Goal: Use online tool/utility: Utilize a website feature to perform a specific function

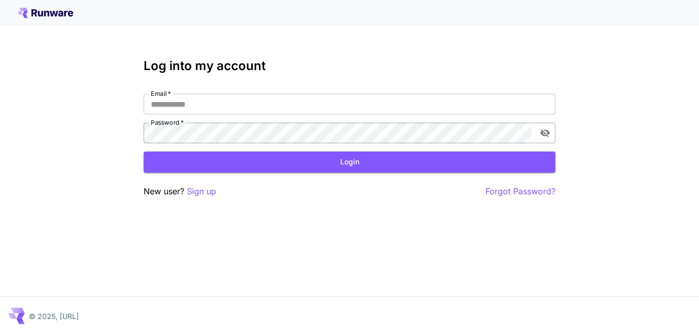
type input "**********"
click at [545, 134] on icon "toggle password visibility" at bounding box center [545, 133] width 10 height 10
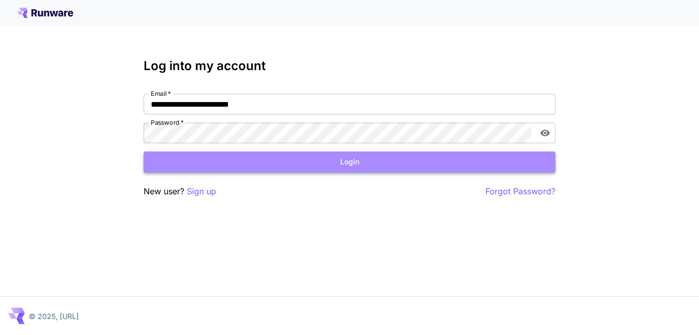
click at [379, 161] on button "Login" at bounding box center [350, 161] width 412 height 21
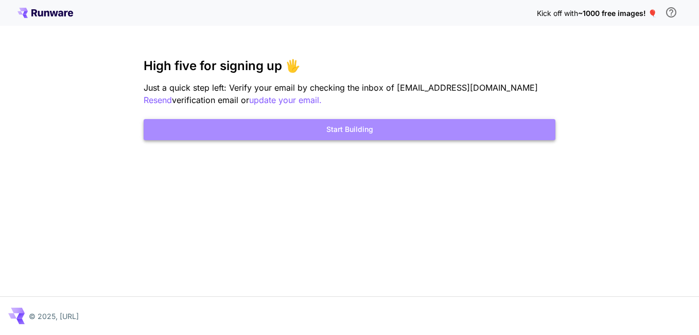
click at [376, 130] on button "Start Building" at bounding box center [350, 129] width 412 height 21
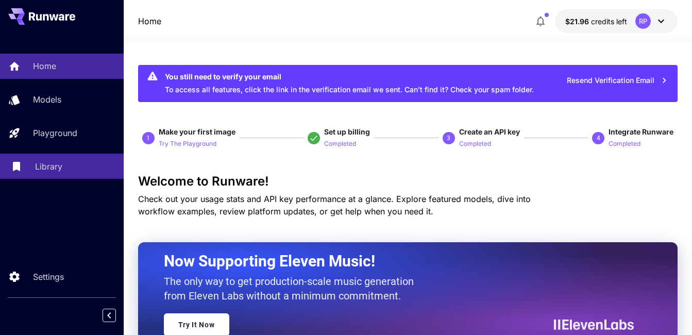
click at [43, 172] on p "Library" at bounding box center [48, 166] width 27 height 12
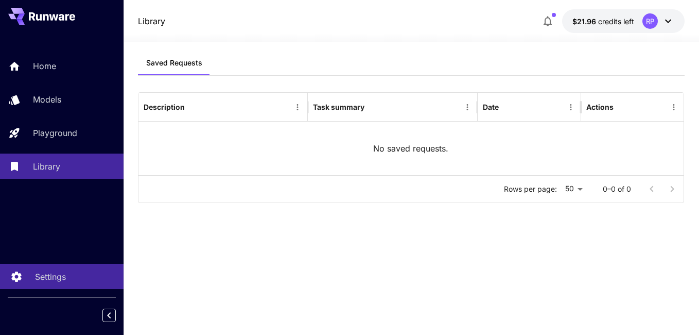
click at [52, 277] on p "Settings" at bounding box center [50, 276] width 31 height 12
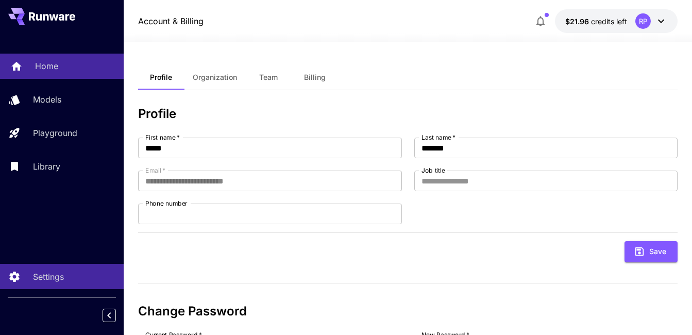
click at [38, 61] on p "Home" at bounding box center [46, 66] width 23 height 12
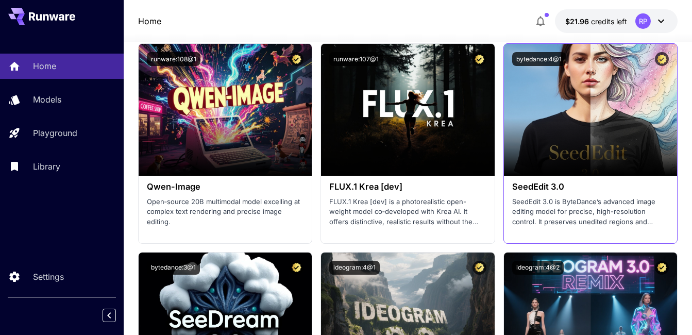
scroll to position [2186, 0]
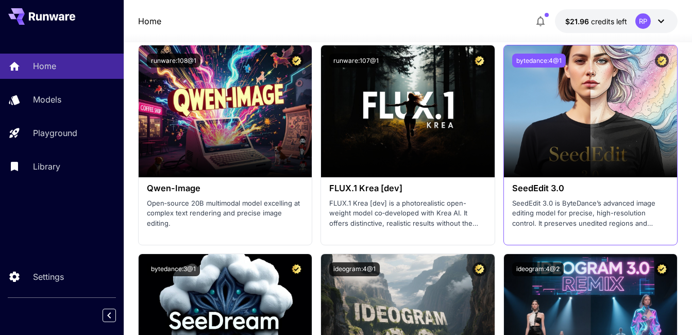
click at [549, 60] on button "bytedance:4@1" at bounding box center [539, 61] width 54 height 14
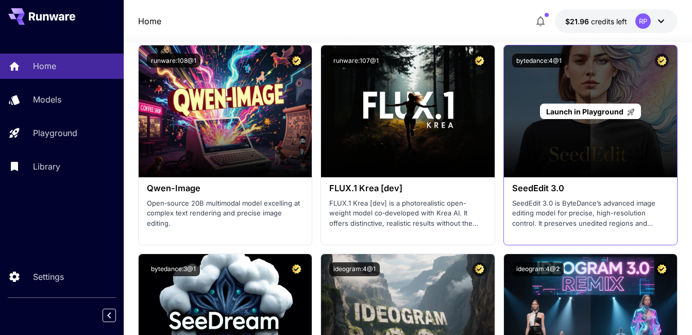
click at [564, 116] on p "Launch in Playground" at bounding box center [590, 111] width 89 height 11
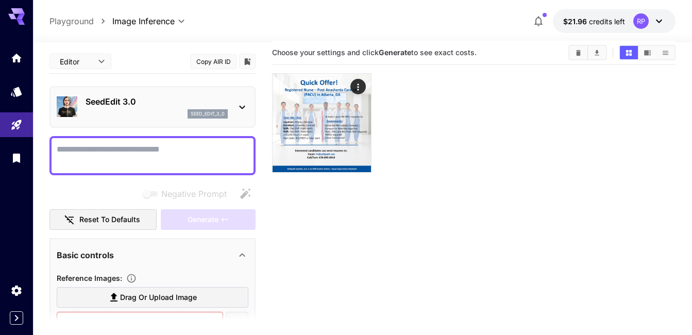
scroll to position [9, 0]
click at [242, 106] on icon at bounding box center [242, 107] width 12 height 12
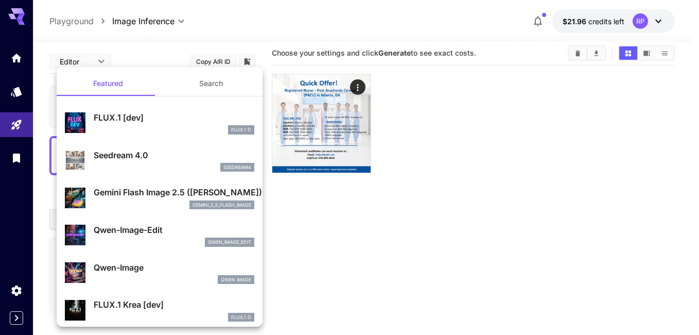
click at [453, 167] on div at bounding box center [349, 167] width 699 height 335
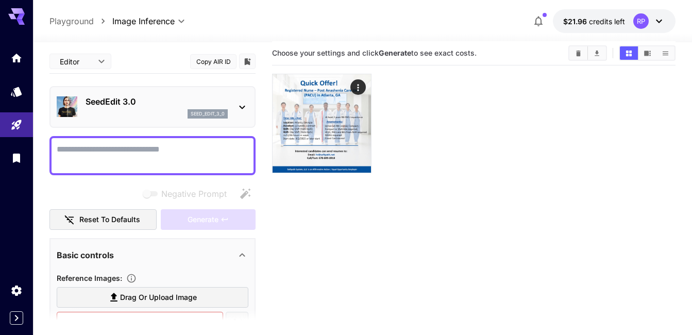
click at [134, 152] on textarea "Negative Prompt" at bounding box center [153, 155] width 192 height 25
click at [188, 144] on textarea "Negative Prompt" at bounding box center [153, 155] width 192 height 25
paste textarea "**********"
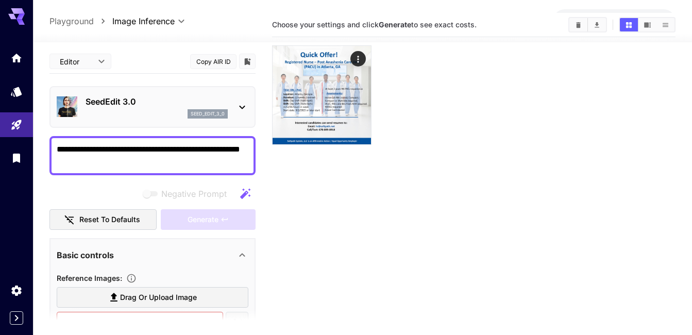
scroll to position [38, 0]
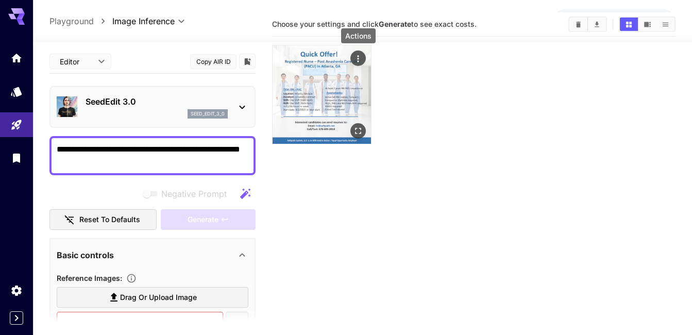
type textarea "**********"
click at [355, 59] on icon "Actions" at bounding box center [358, 59] width 10 height 10
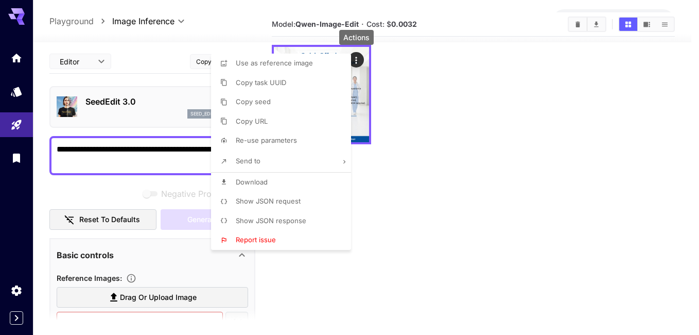
click at [294, 63] on span "Use as reference image" at bounding box center [274, 63] width 77 height 8
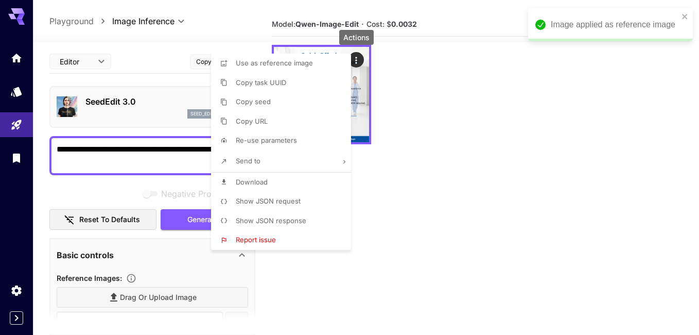
click at [410, 213] on div at bounding box center [349, 167] width 699 height 335
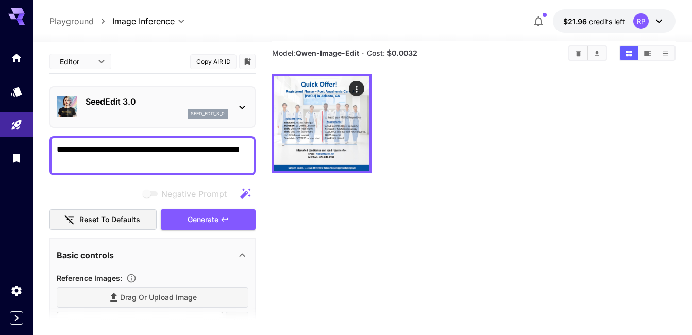
scroll to position [8, 0]
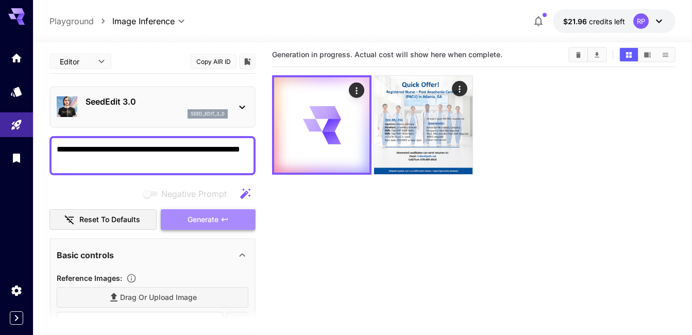
click at [197, 214] on span "Generate" at bounding box center [202, 219] width 31 height 13
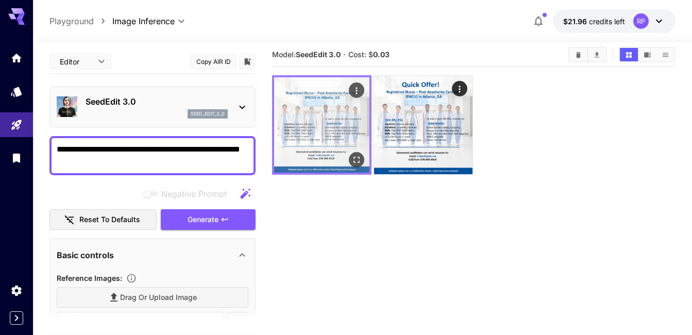
click at [328, 113] on img at bounding box center [321, 124] width 95 height 95
click at [353, 160] on icon "Open in fullscreen" at bounding box center [356, 160] width 10 height 10
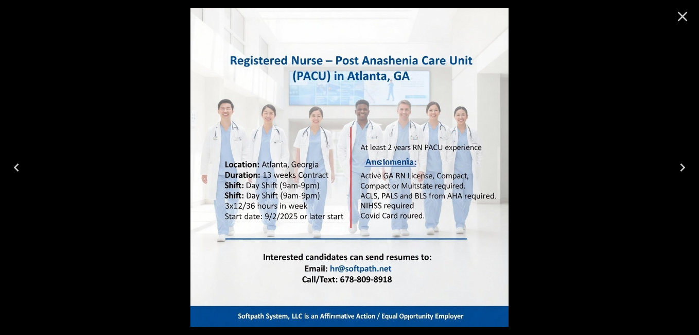
click at [681, 14] on icon "Close" at bounding box center [683, 16] width 16 height 16
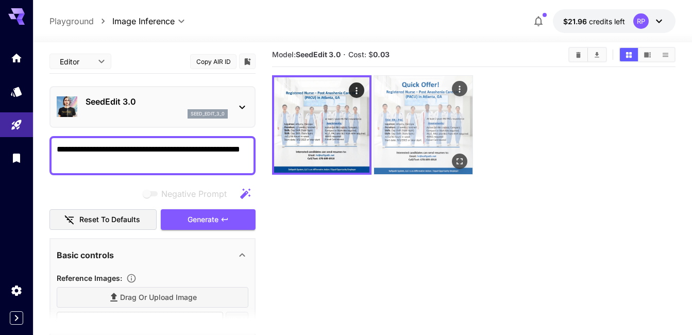
click at [446, 110] on img at bounding box center [423, 125] width 98 height 98
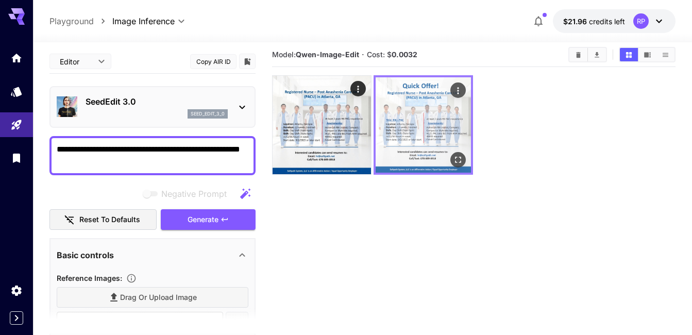
click at [446, 110] on img at bounding box center [422, 124] width 95 height 95
click at [457, 162] on icon "Open in fullscreen" at bounding box center [458, 160] width 10 height 10
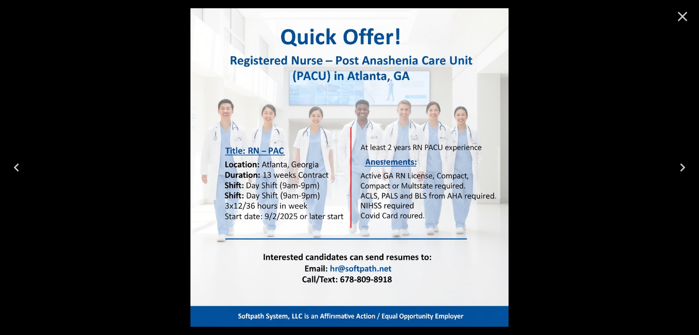
click at [685, 17] on icon "Close" at bounding box center [683, 16] width 16 height 16
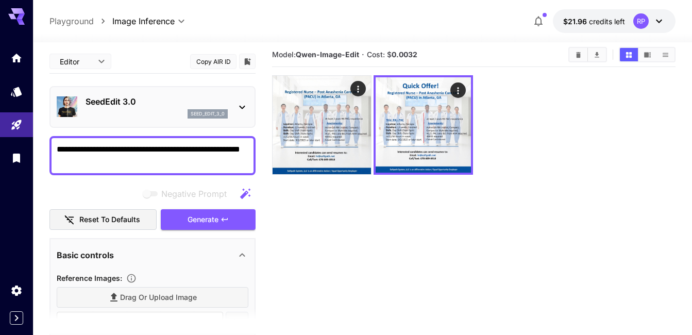
click at [540, 147] on div at bounding box center [473, 124] width 403 height 99
click at [614, 26] on p "$21.96 credits left" at bounding box center [594, 21] width 62 height 11
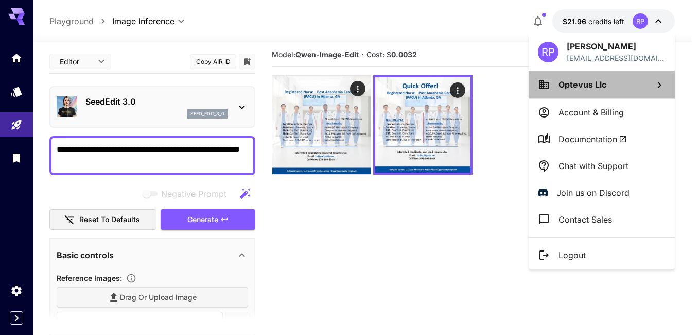
click at [591, 81] on span "Optevus Llc" at bounding box center [583, 84] width 48 height 10
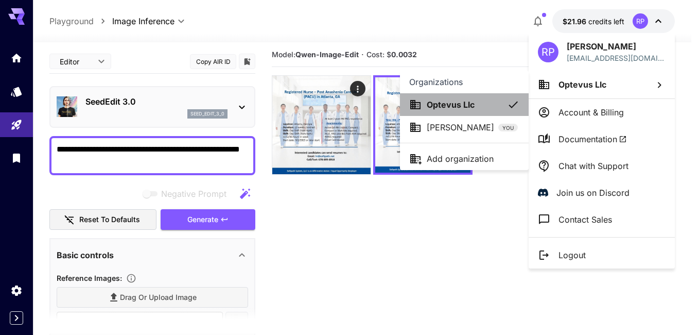
click at [448, 107] on p "Optevus Llc" at bounding box center [451, 104] width 48 height 12
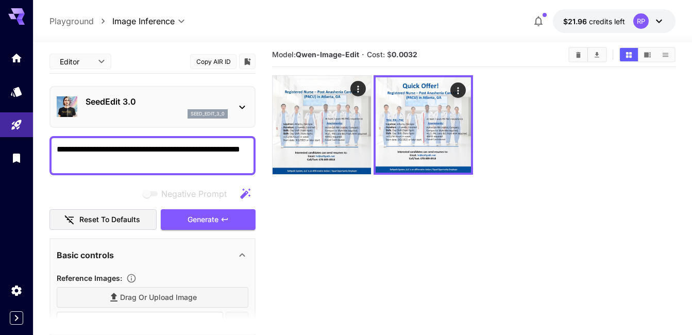
click at [475, 17] on div "**********" at bounding box center [362, 21] width 626 height 24
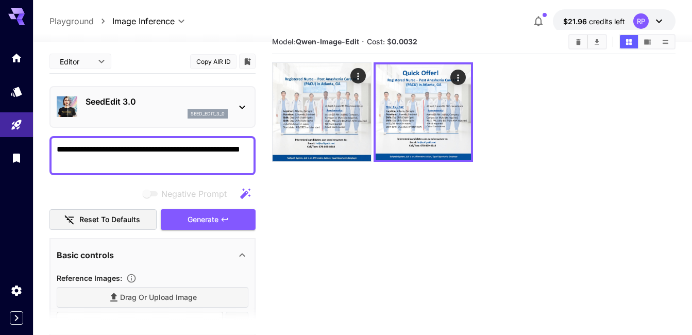
scroll to position [0, 0]
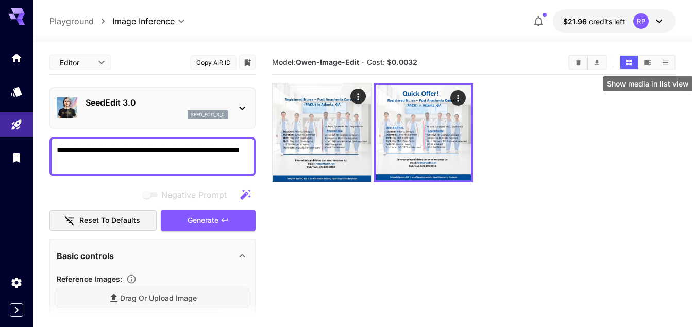
click at [663, 64] on icon "Show media in list view" at bounding box center [665, 62] width 6 height 4
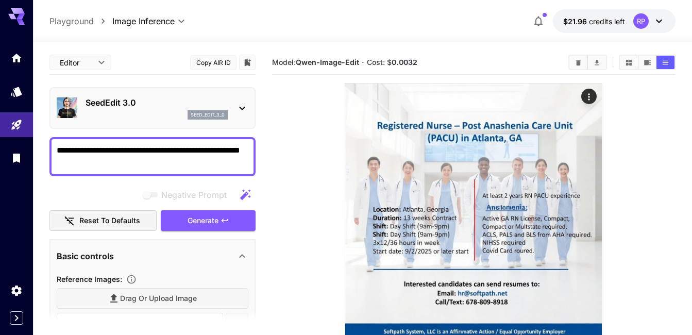
click at [139, 300] on div "Drag or upload image" at bounding box center [153, 298] width 192 height 21
click at [214, 116] on p "seed_edit_3_0" at bounding box center [208, 114] width 34 height 7
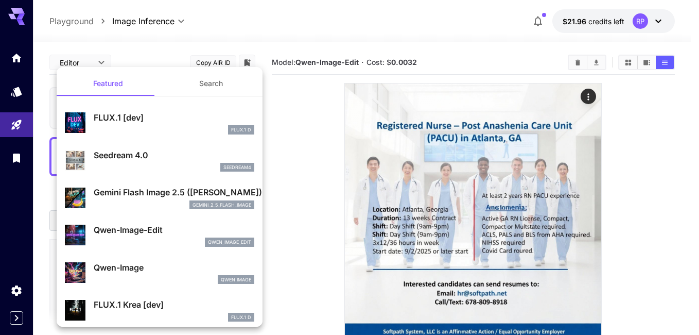
click at [315, 134] on div at bounding box center [349, 167] width 699 height 335
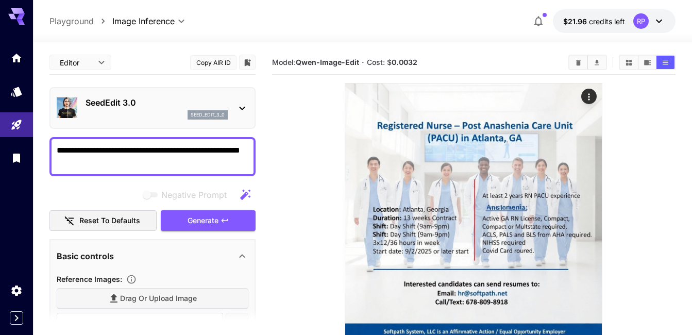
click at [124, 102] on p "SeedEdit 3.0" at bounding box center [157, 102] width 142 height 12
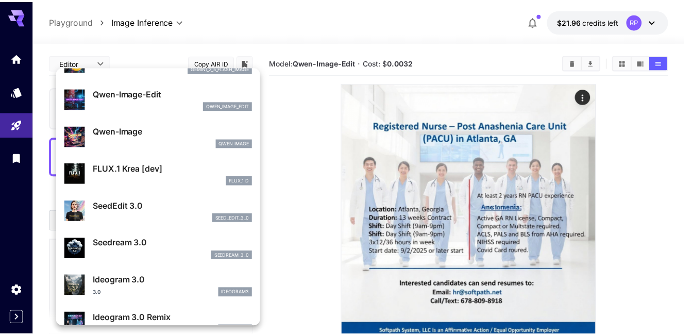
scroll to position [132, 0]
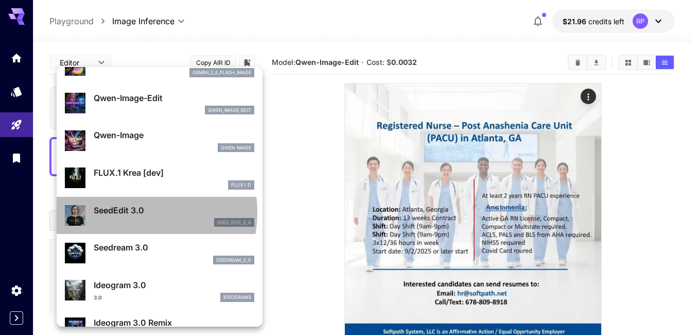
click at [127, 213] on p "SeedEdit 3.0" at bounding box center [174, 210] width 161 height 12
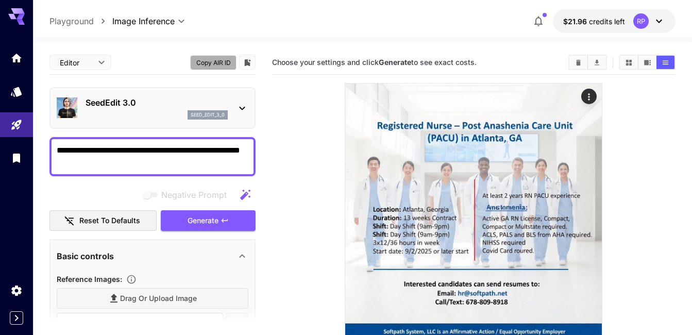
click at [212, 64] on button "Copy AIR ID" at bounding box center [213, 62] width 46 height 15
click at [395, 11] on div "**********" at bounding box center [362, 21] width 626 height 24
drag, startPoint x: 156, startPoint y: 105, endPoint x: 87, endPoint y: 106, distance: 68.5
click at [87, 106] on p "SeedEdit 3.0" at bounding box center [157, 102] width 142 height 12
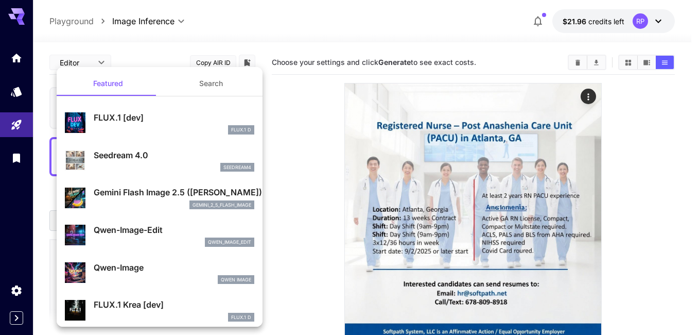
copy p "SeedEdit 3.0"
click at [369, 150] on div at bounding box center [349, 167] width 699 height 335
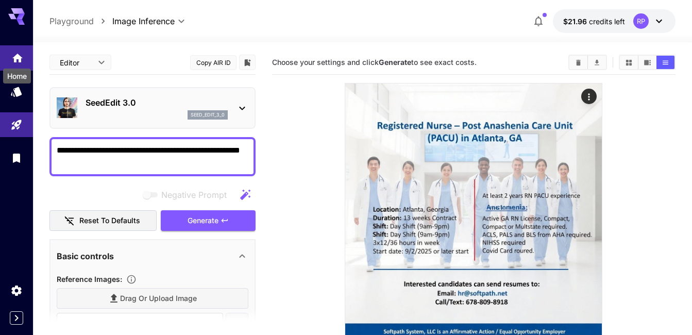
click at [20, 55] on icon "Home" at bounding box center [17, 54] width 10 height 9
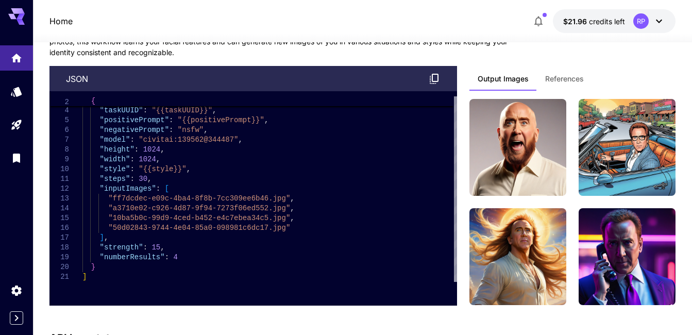
scroll to position [3837, 0]
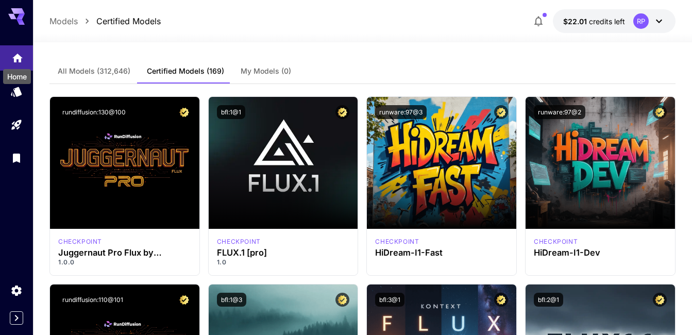
click at [19, 57] on icon "Home" at bounding box center [17, 54] width 10 height 9
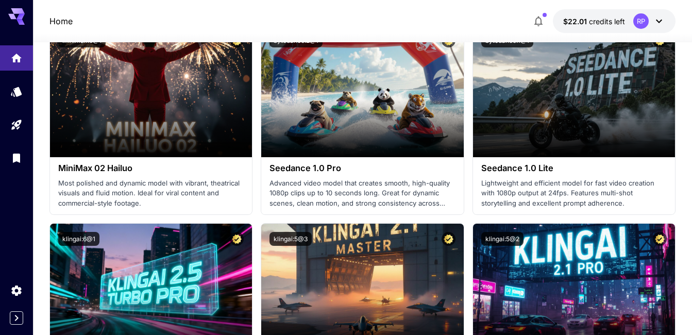
scroll to position [1999, 0]
